Goal: Navigation & Orientation: Find specific page/section

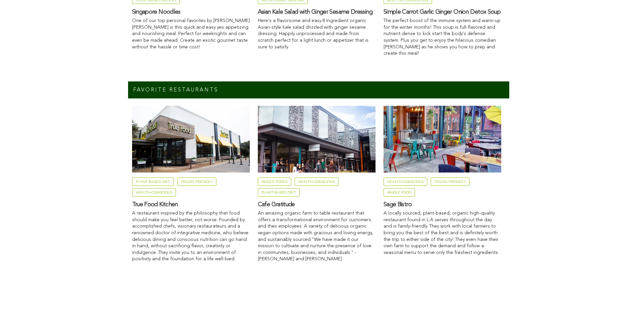
scroll to position [714, 0]
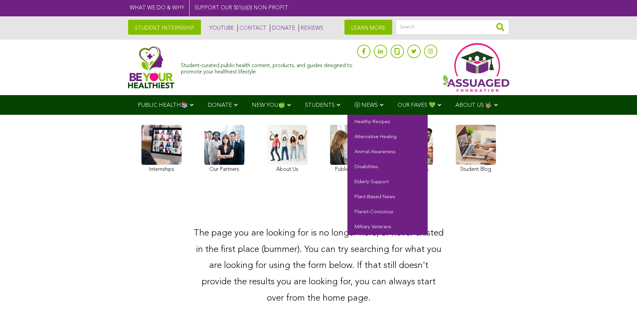
click at [354, 104] on span "Ⓥ NEWS" at bounding box center [365, 106] width 23 height 6
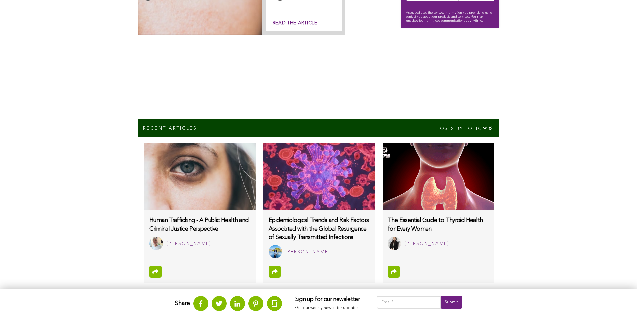
scroll to position [362, 0]
